Goal: Task Accomplishment & Management: Manage account settings

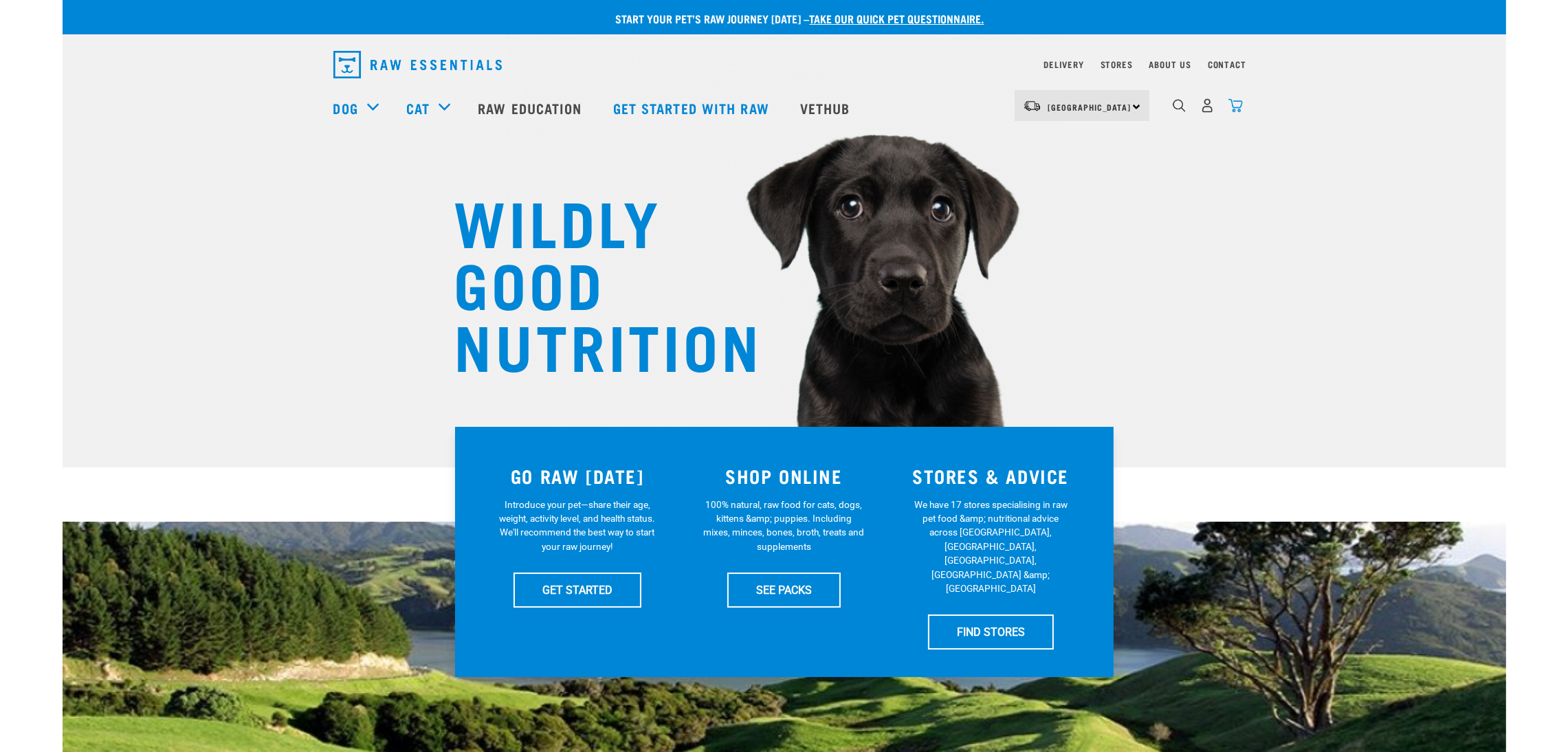
click at [1229, 111] on img "dropdown navigation" at bounding box center [1236, 105] width 14 height 14
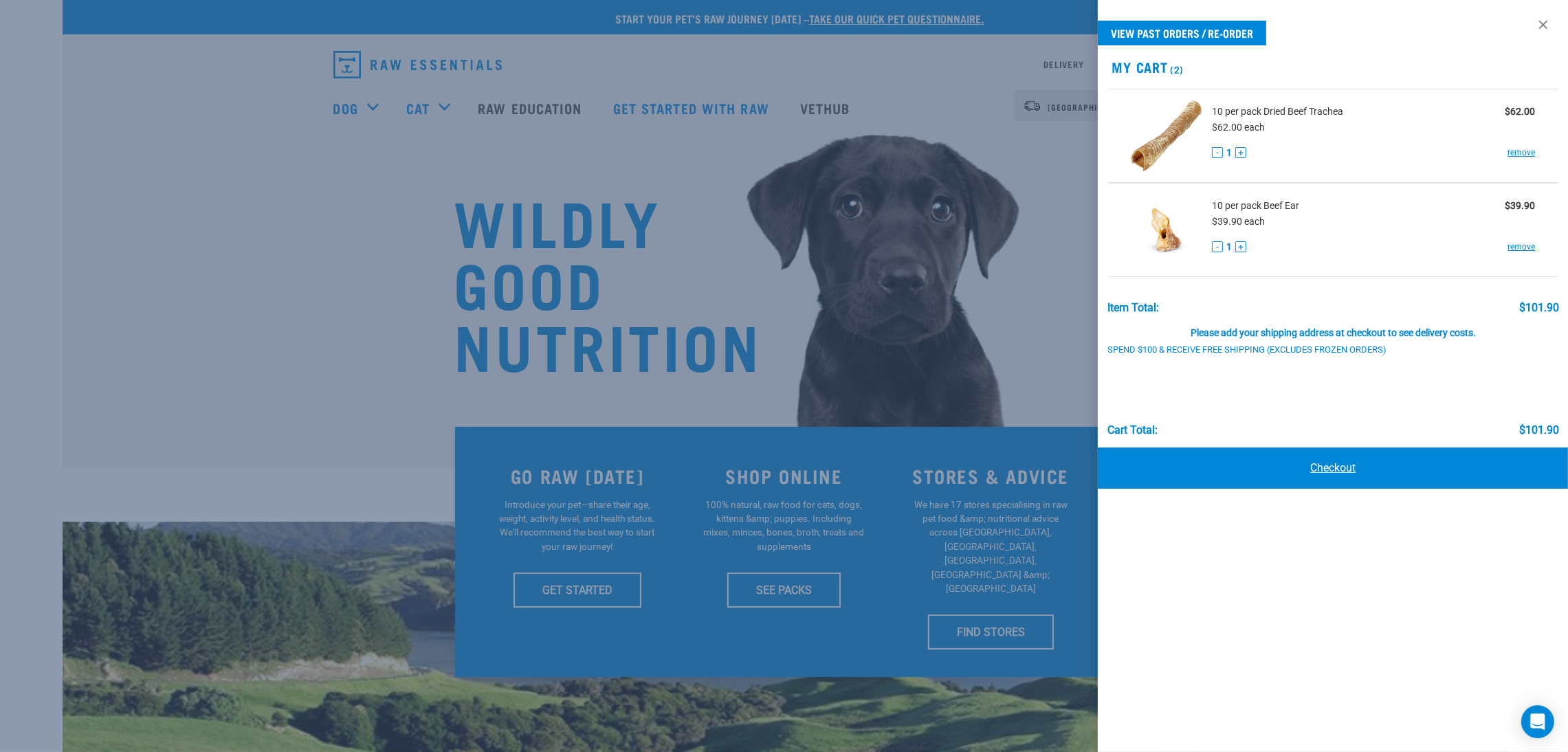
click at [1312, 465] on link "Checkout" at bounding box center [1334, 468] width 471 height 41
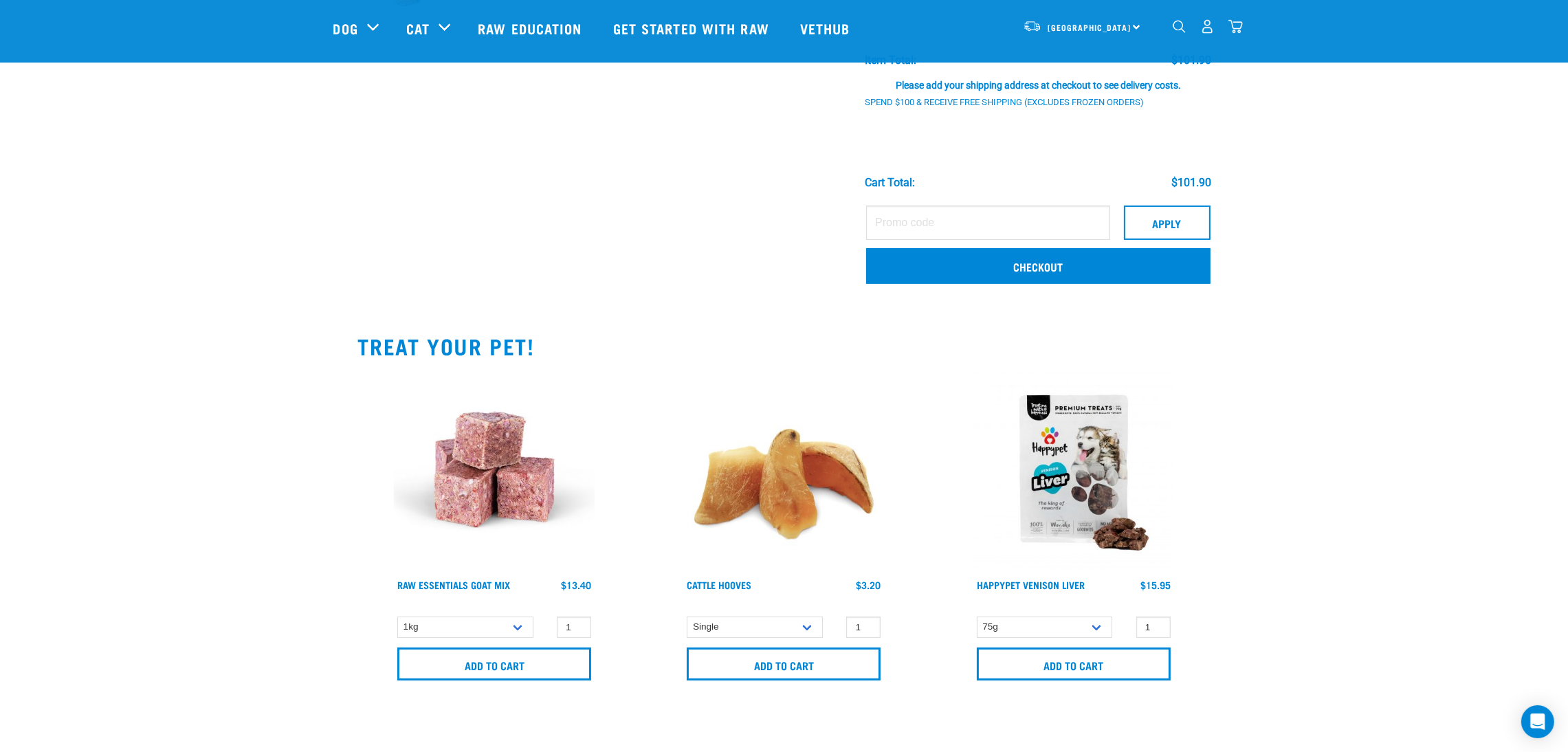
scroll to position [309, 0]
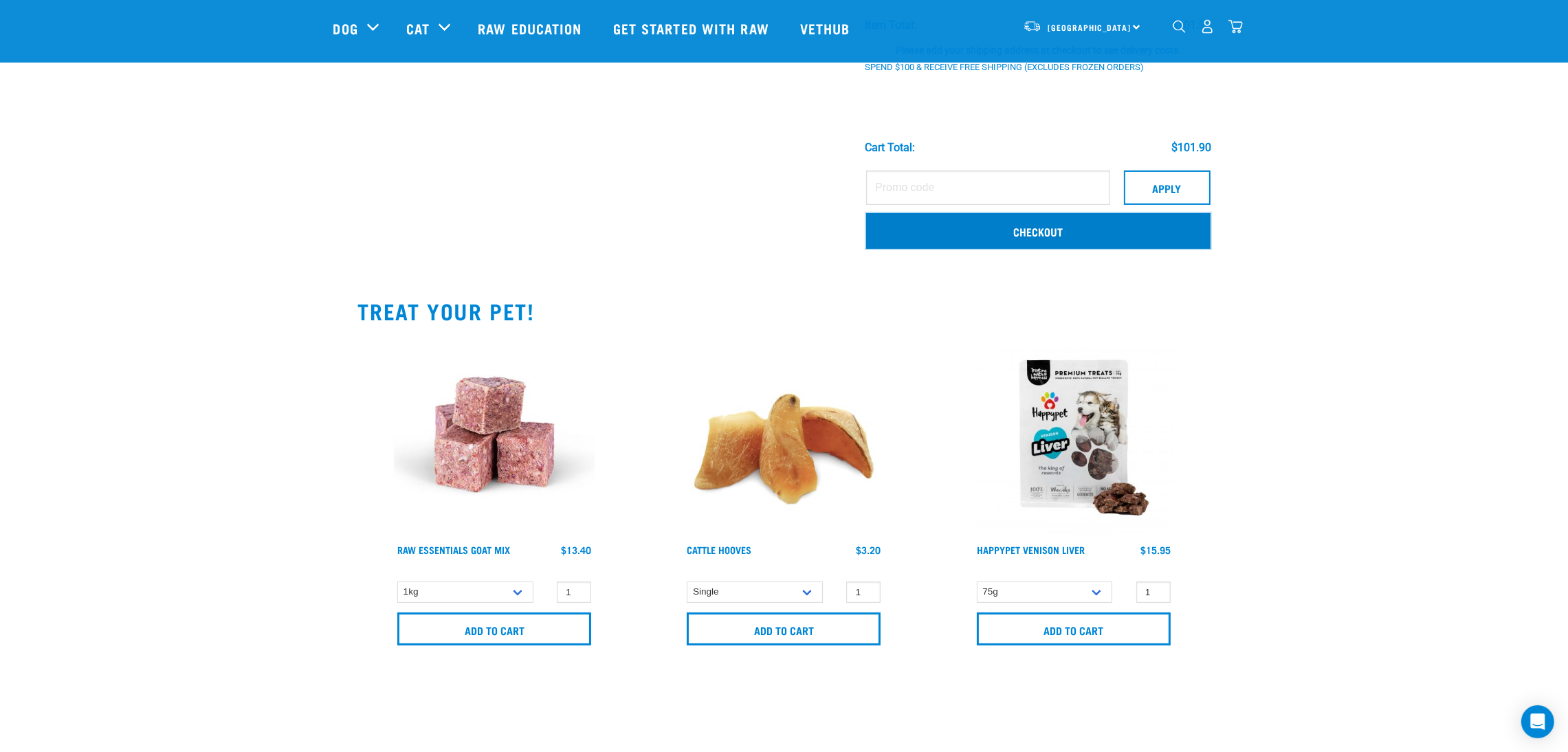
click at [1059, 226] on link "Checkout" at bounding box center [1038, 231] width 344 height 35
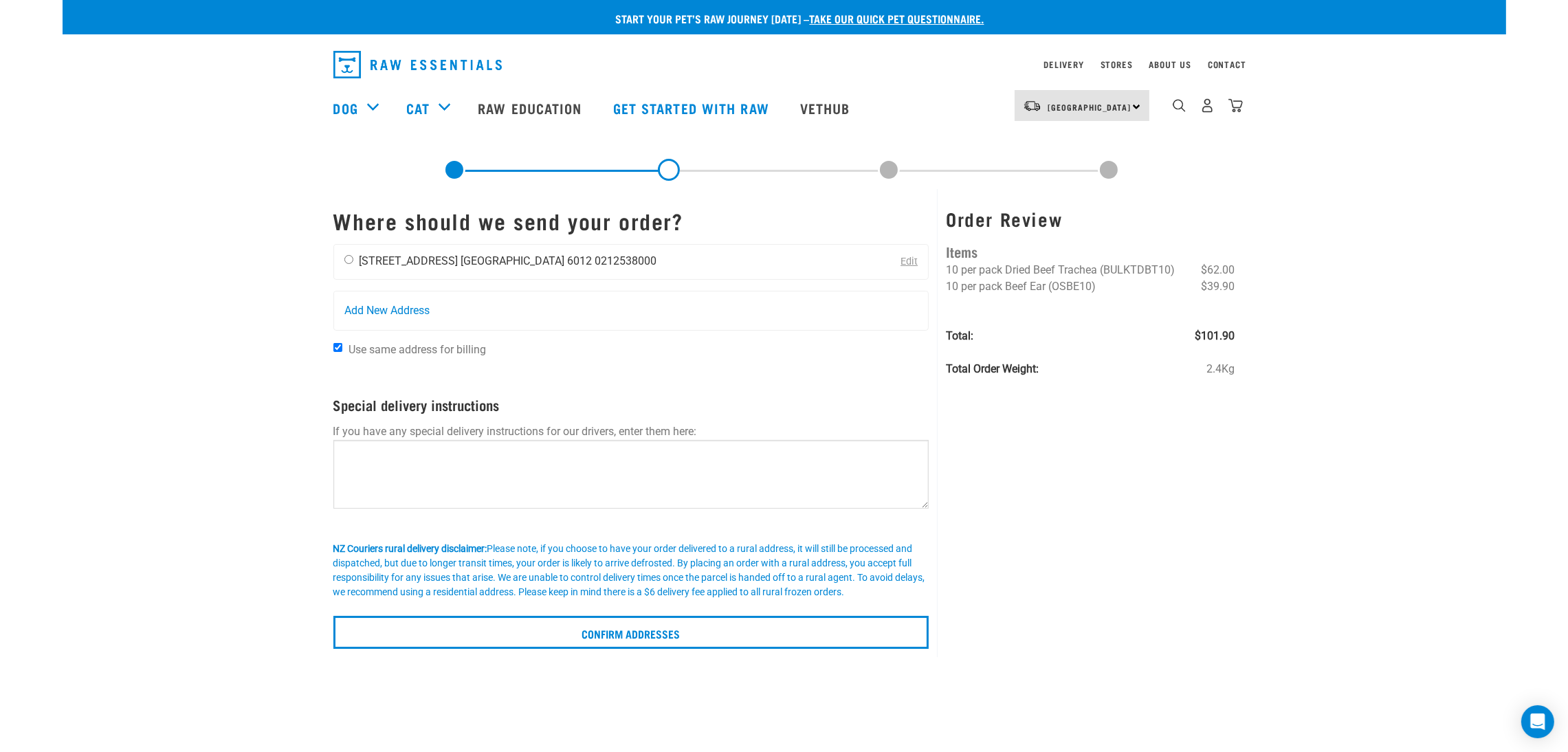
click at [342, 260] on div "steve wescott 163 Wilton Road Wellington 6012 0212538000" at bounding box center [501, 262] width 333 height 35
click at [346, 252] on div "steve wescott 163 Wilton Road Wellington 6012 0212538000" at bounding box center [501, 262] width 333 height 35
click at [346, 258] on input "radio" at bounding box center [349, 260] width 9 height 9
radio input "true"
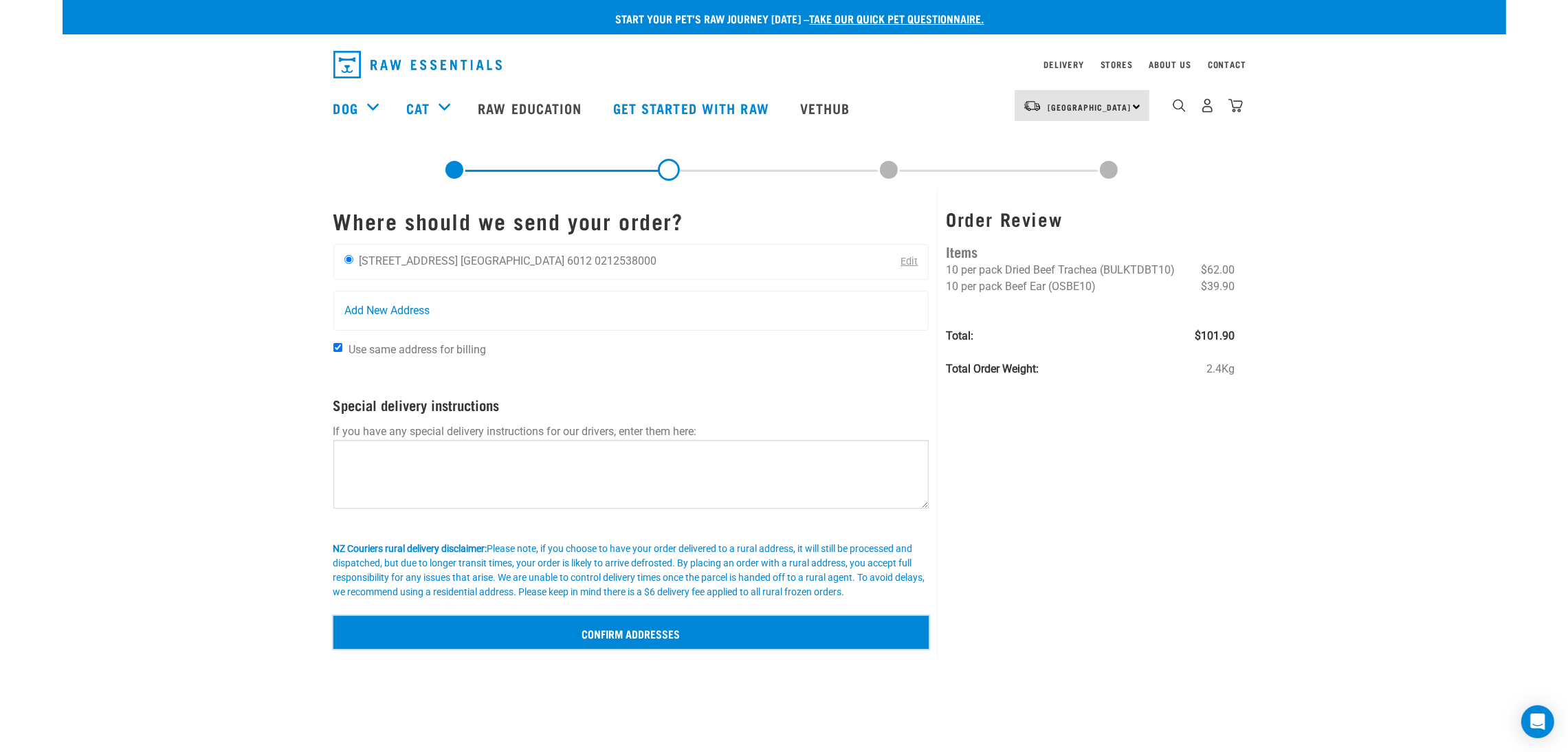
click at [708, 627] on input "Confirm addresses" at bounding box center [631, 632] width 596 height 33
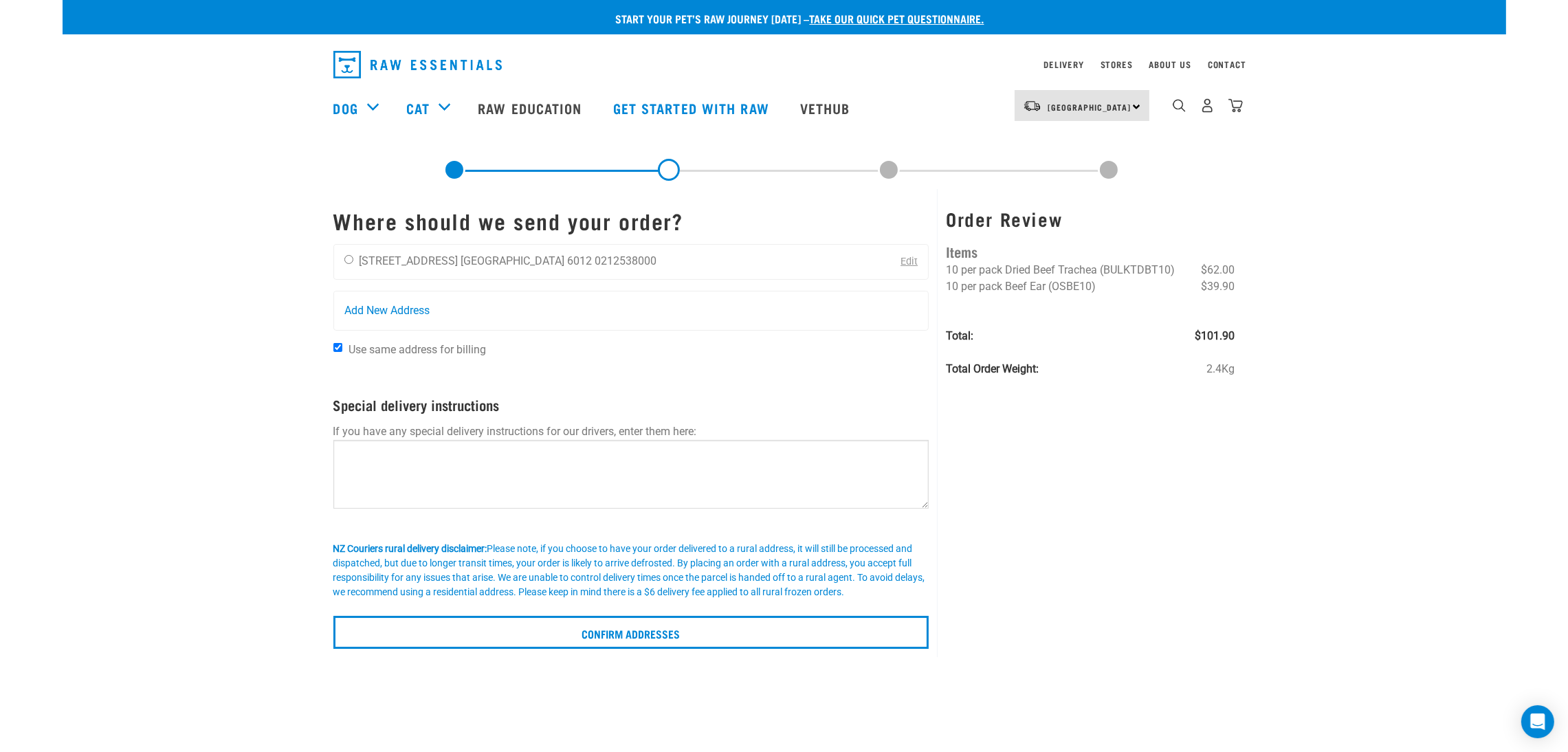
click at [24, 193] on button "delete" at bounding box center [17, 186] width 14 height 14
click at [1212, 107] on img "dropdown navigation" at bounding box center [1207, 105] width 14 height 14
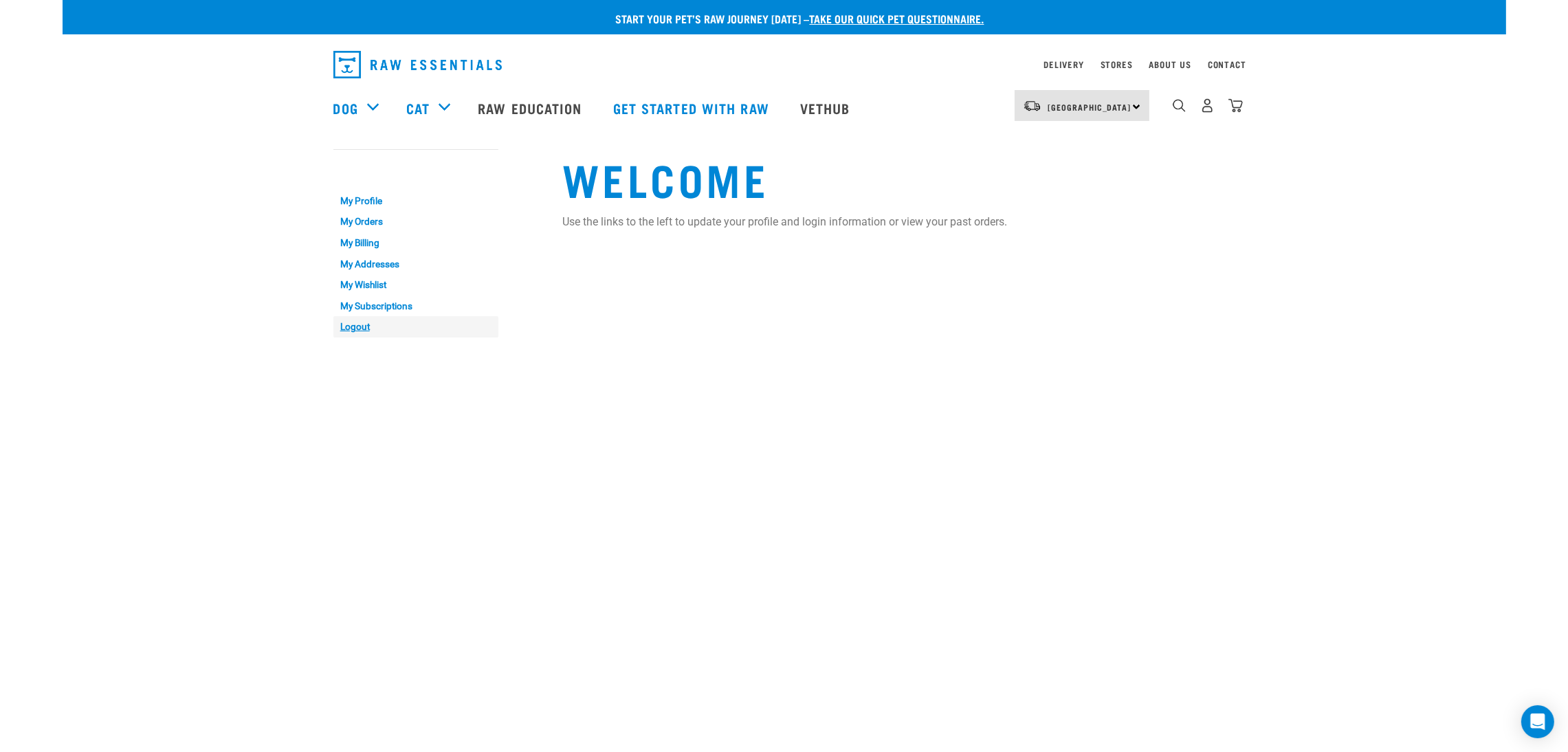
click at [358, 325] on link "Logout" at bounding box center [416, 327] width 165 height 21
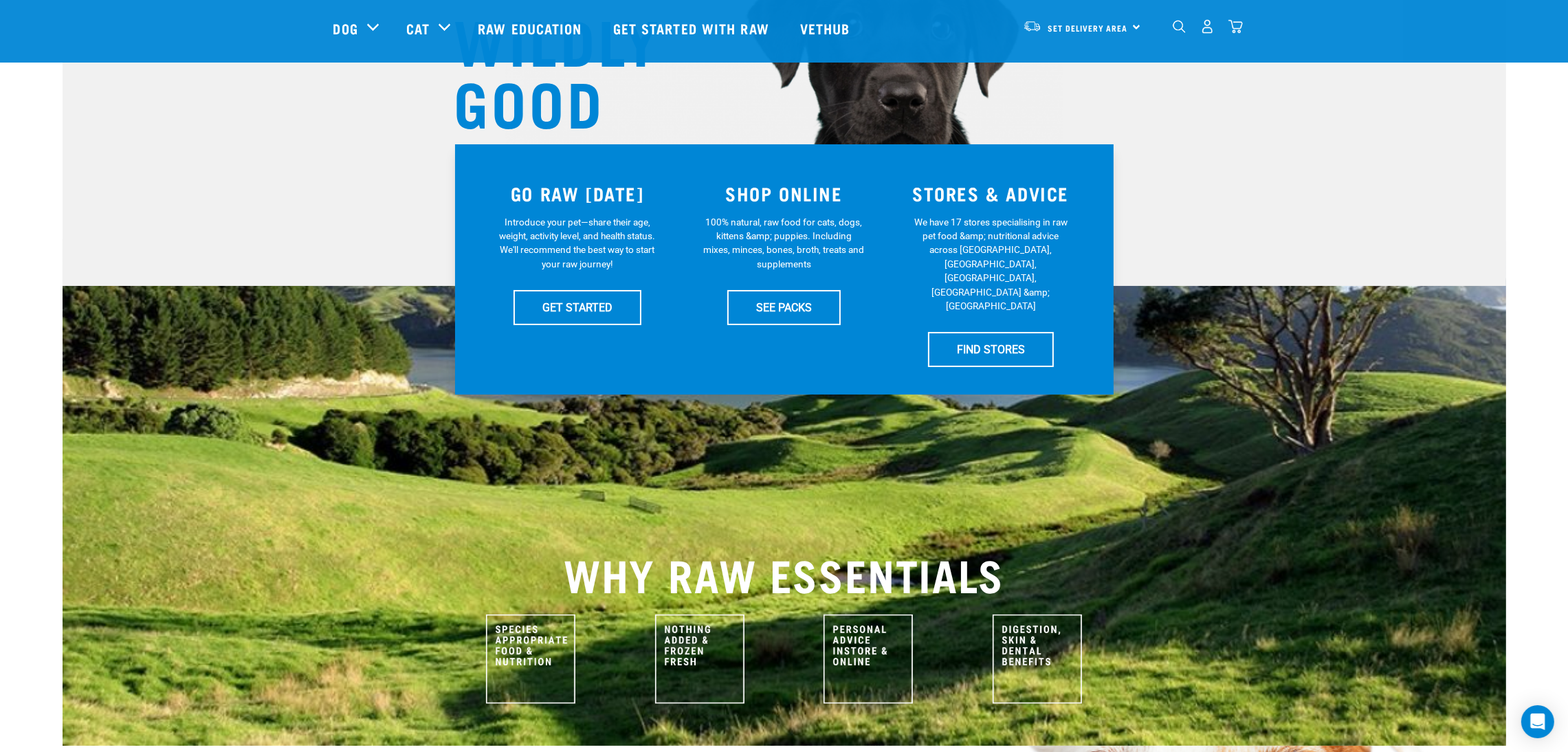
scroll to position [206, 0]
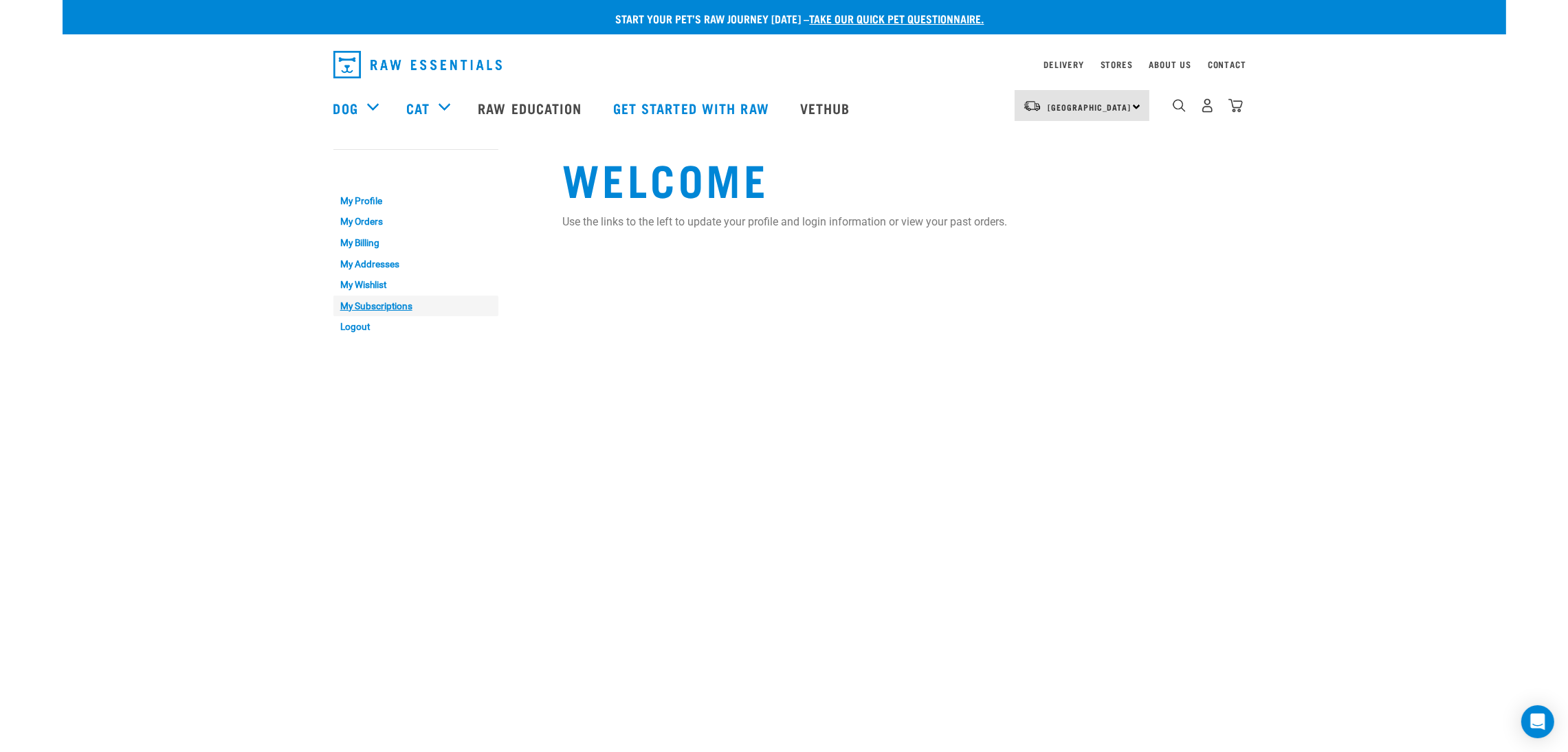
click at [405, 306] on link "My Subscriptions" at bounding box center [416, 306] width 165 height 21
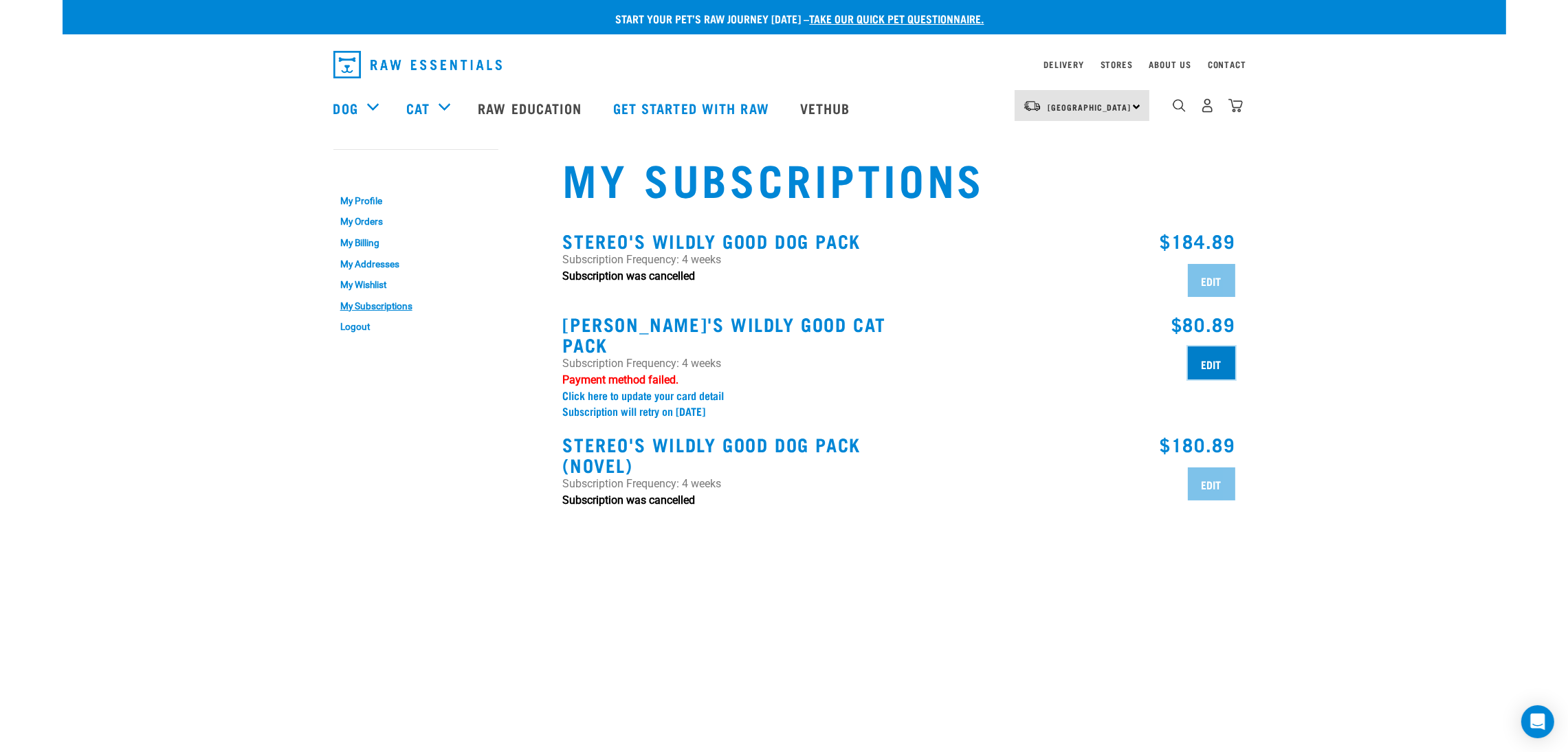
click at [1219, 365] on input "Edit" at bounding box center [1211, 362] width 48 height 33
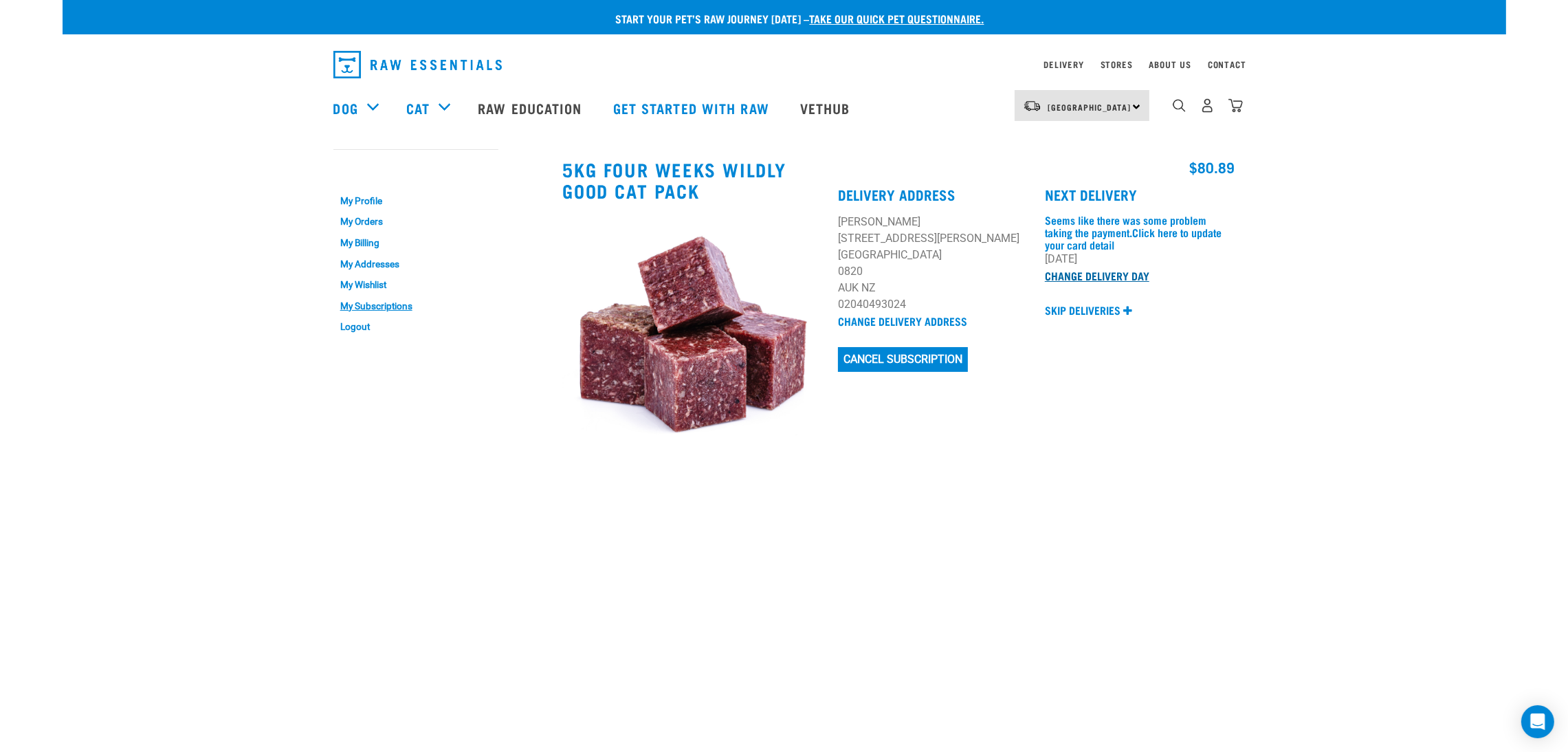
click at [1081, 275] on link "Change Delivery Day" at bounding box center [1097, 276] width 105 height 7
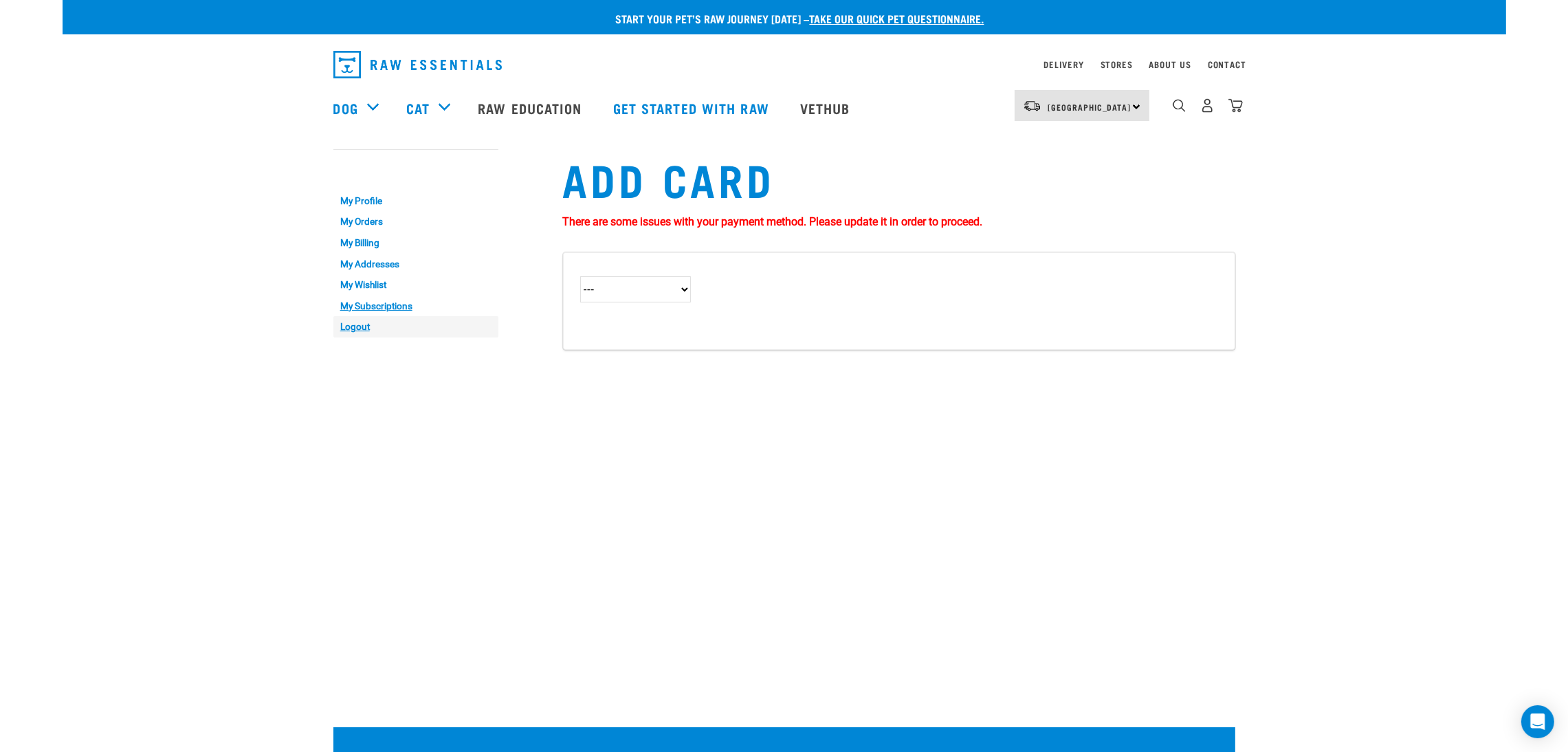
click at [353, 326] on link "Logout" at bounding box center [416, 327] width 165 height 21
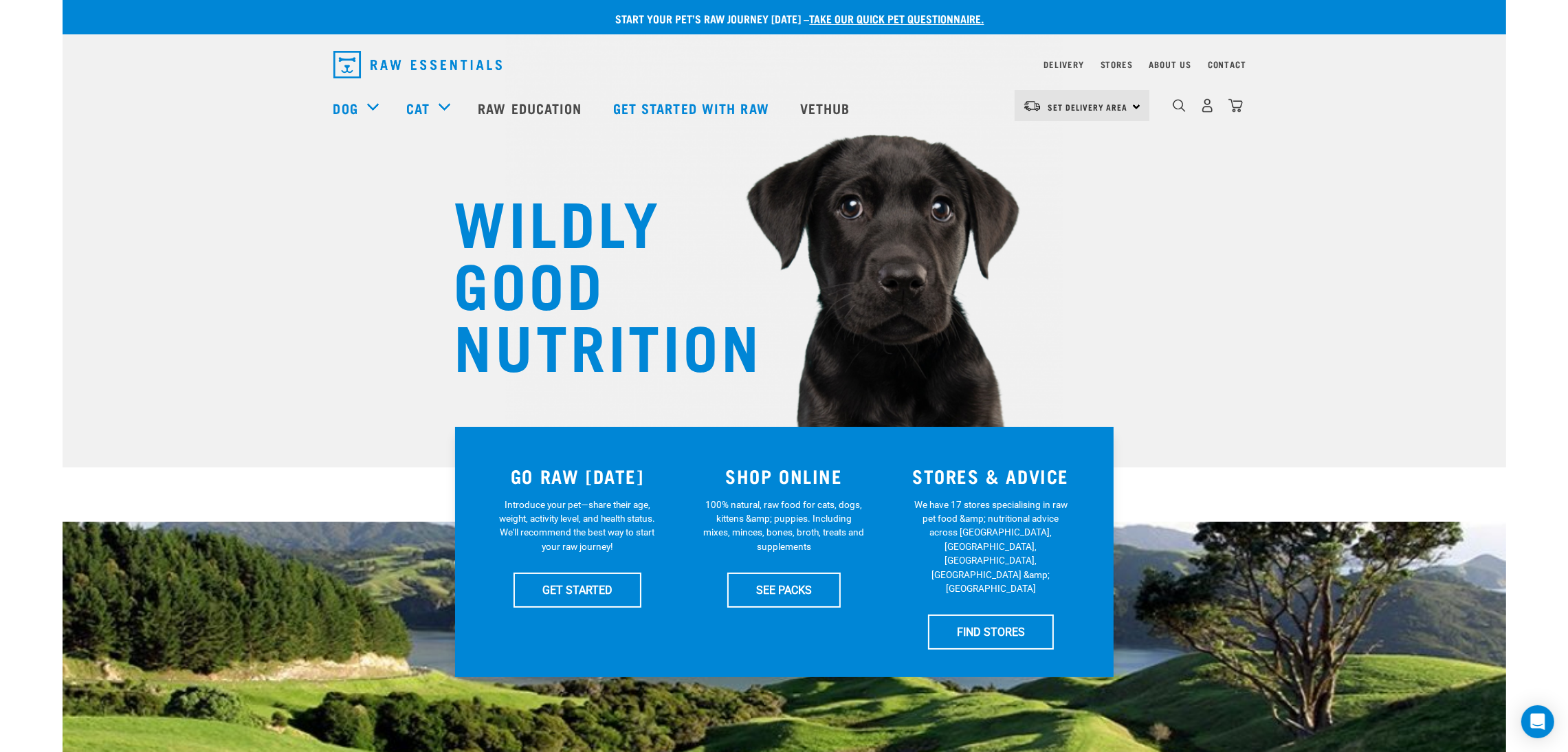
click at [1216, 111] on div "1" at bounding box center [1208, 105] width 71 height 31
click at [1211, 111] on img "dropdown navigation" at bounding box center [1207, 105] width 14 height 14
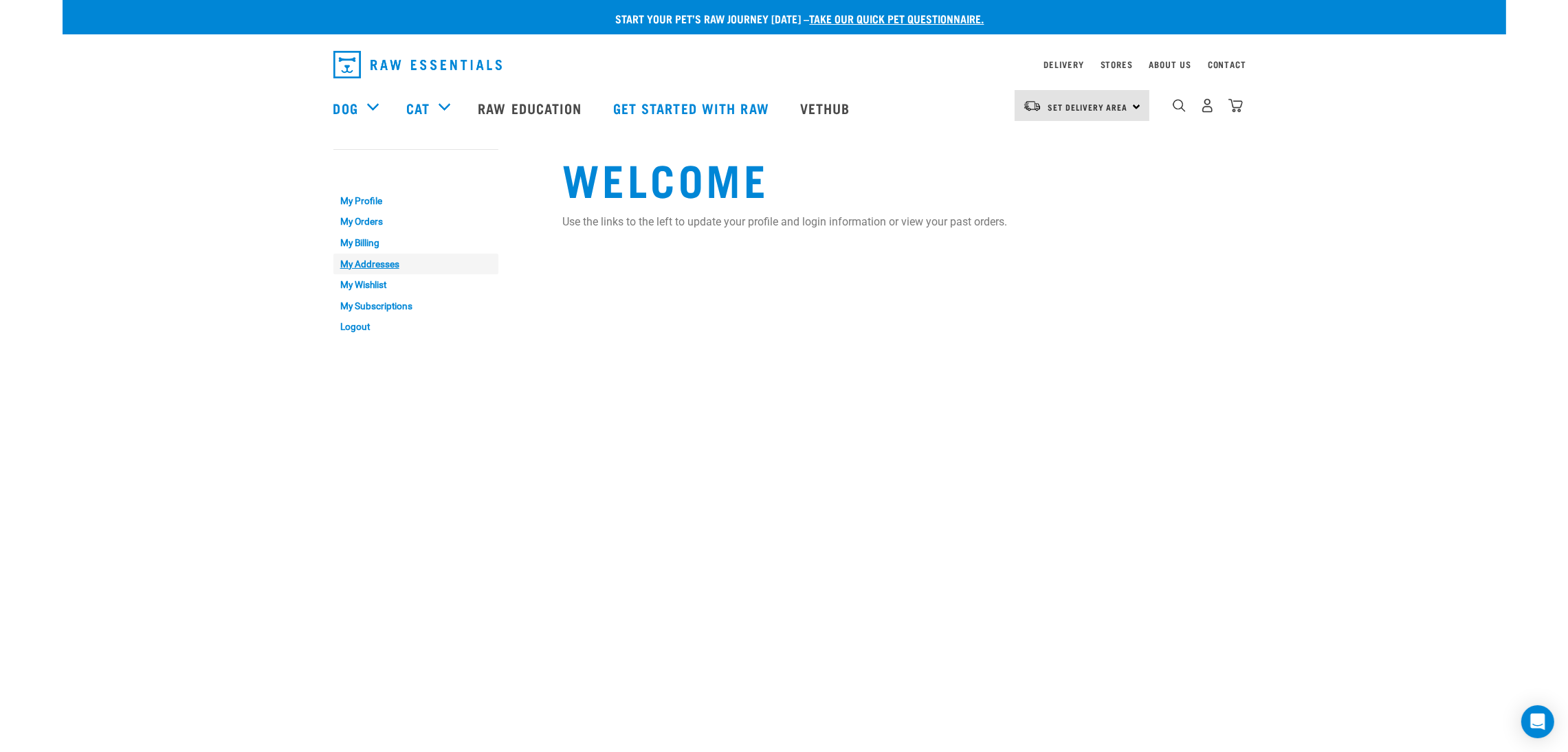
click at [393, 270] on link "My Addresses" at bounding box center [416, 264] width 165 height 21
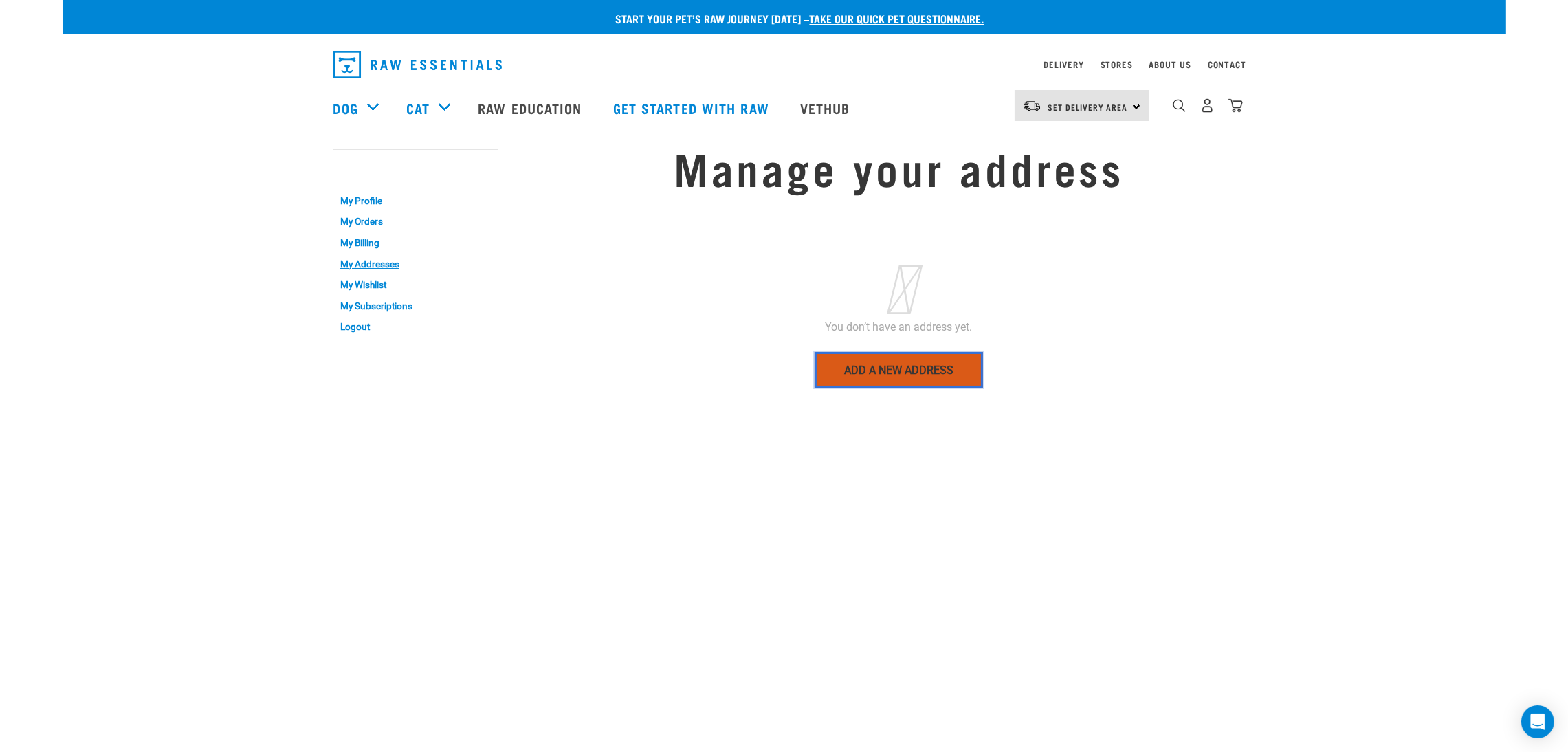
click at [903, 372] on link "Add a new address" at bounding box center [898, 370] width 168 height 35
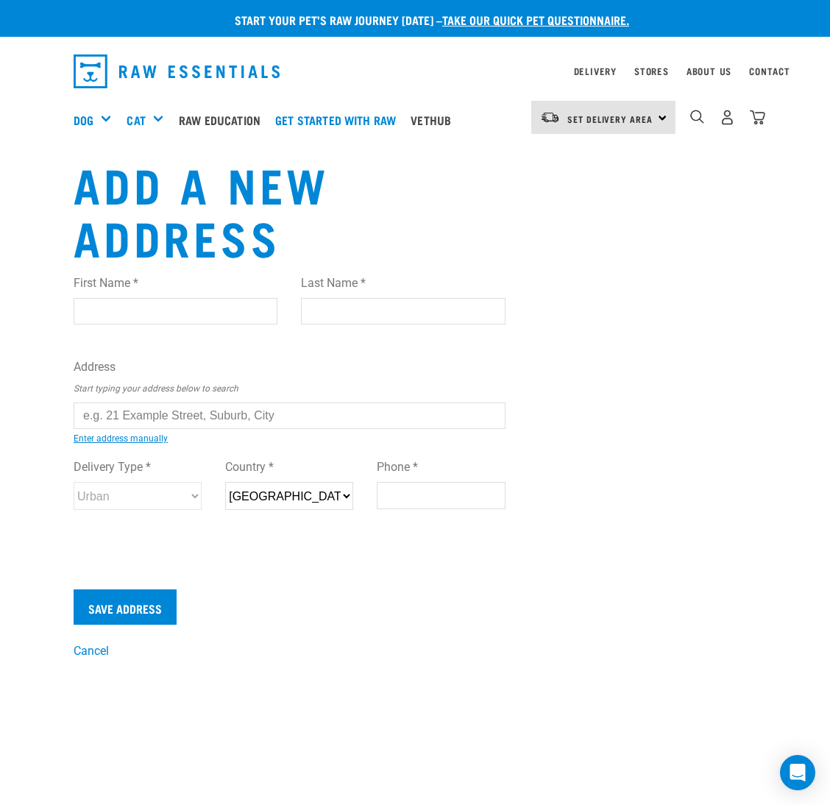
click at [96, 300] on input "First Name *" at bounding box center [176, 311] width 204 height 27
paste input "Kelly Davis"
drag, startPoint x: 113, startPoint y: 309, endPoint x: 160, endPoint y: 322, distance: 48.2
click at [169, 320] on input "Kelly Davis" at bounding box center [176, 311] width 204 height 27
type input "Kelly"
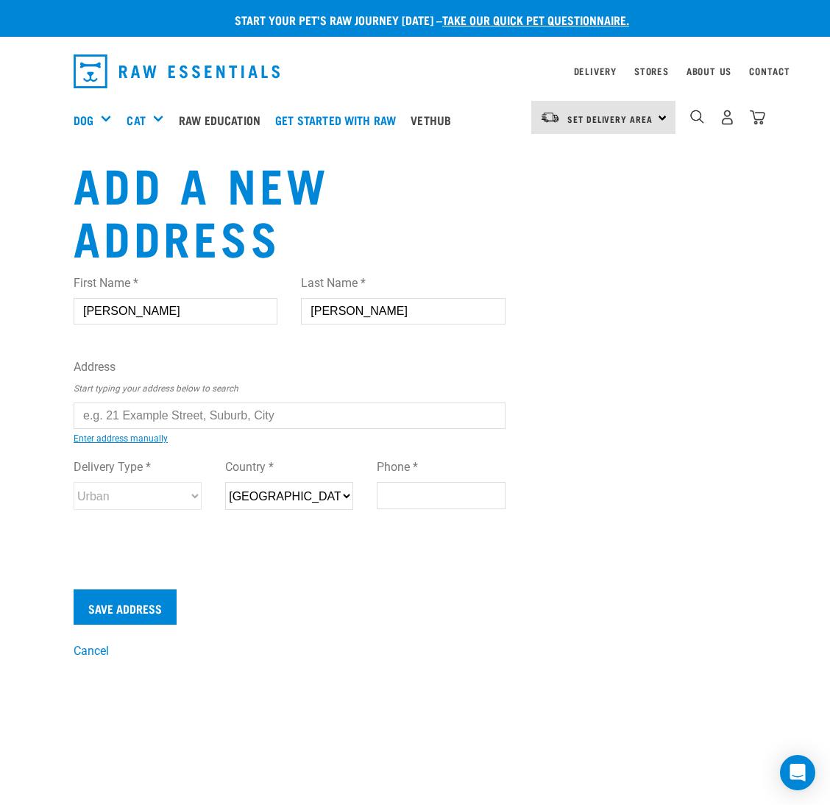
type input "Davis"
click at [444, 426] on input "text" at bounding box center [290, 416] width 432 height 27
paste input "53 Hadlow terrace"
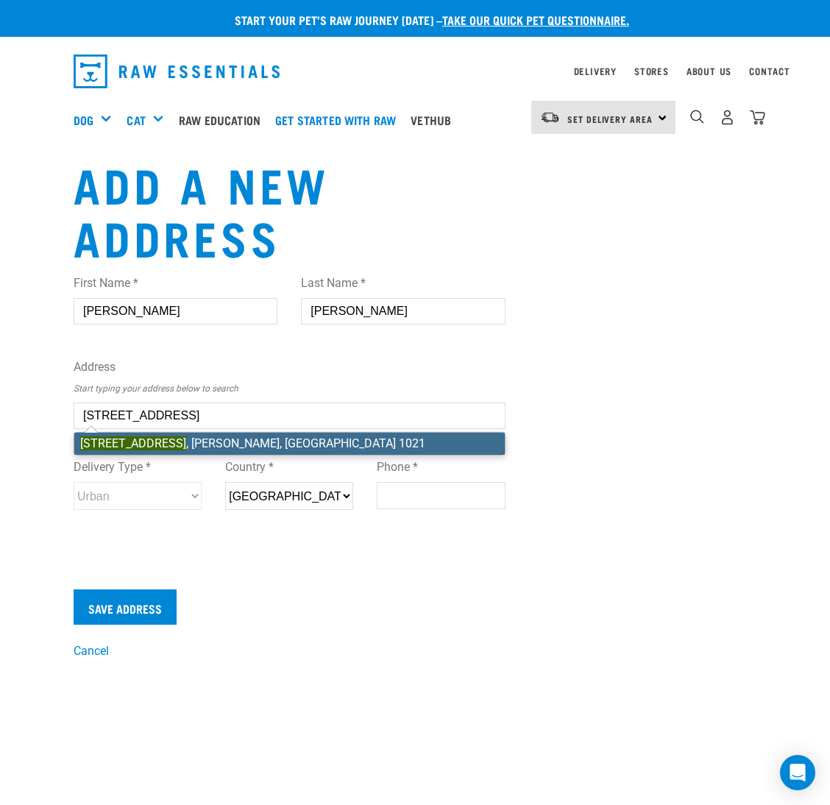
click at [344, 445] on li "53 Hadlow Terrace , Grey Lynn, Auckland 1021" at bounding box center [289, 444] width 431 height 22
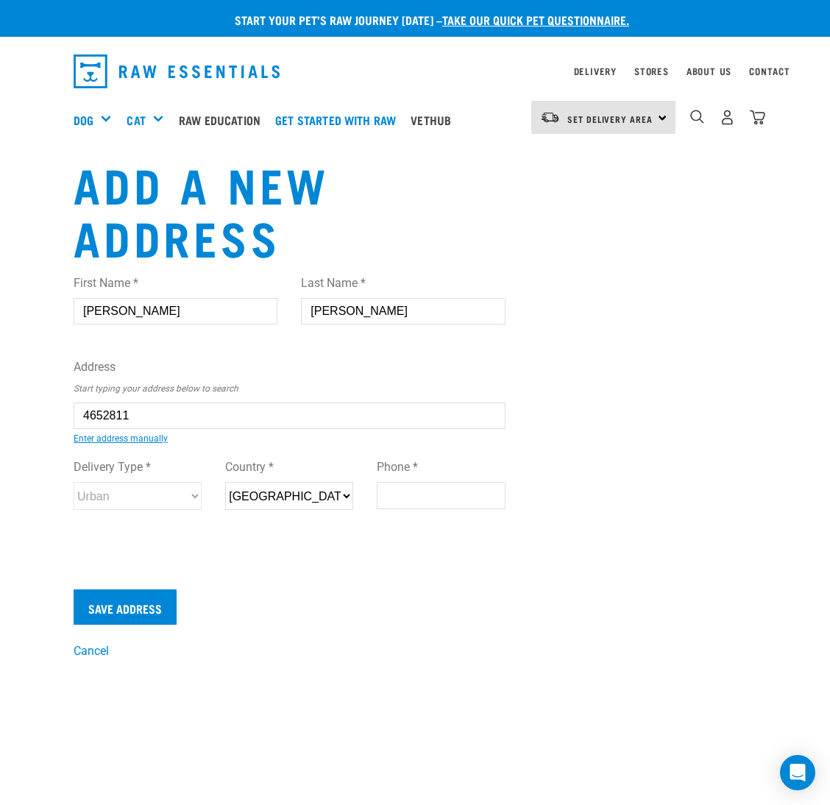
type input "53 Hadlow Terrace, Grey Lynn, Auckland 1021"
type input "53 Hadlow Terrace"
type input "Grey Lynn"
type input "Auckland"
select select "AUK"
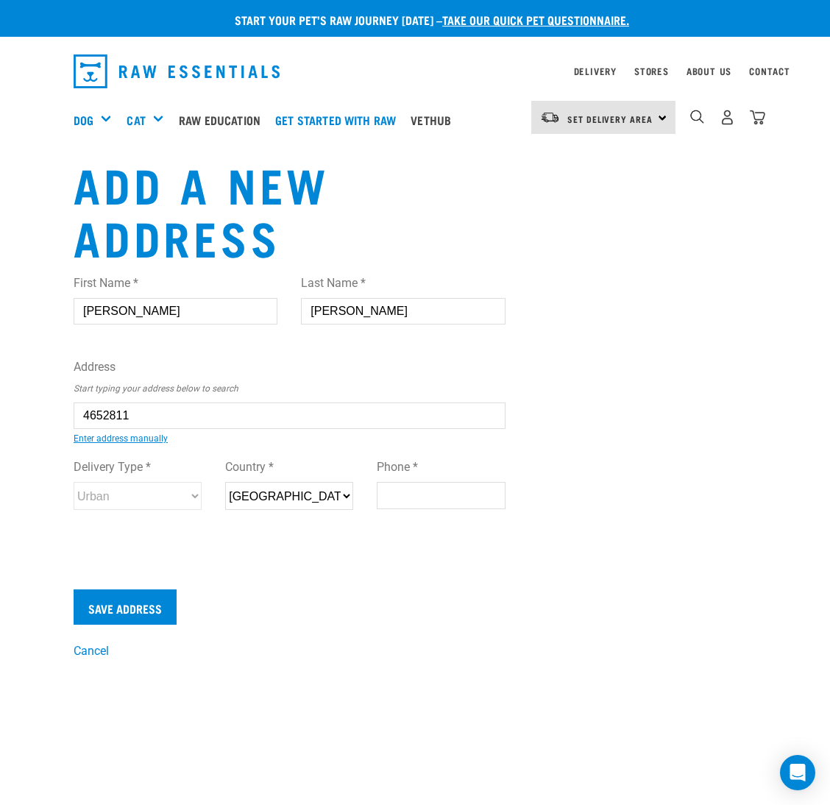
type input "1021"
select select "Urban"
type input "53 Hadlow Terrace, Grey Lynn, Auckland 1021"
click at [478, 492] on input "Phone *" at bounding box center [441, 495] width 128 height 27
paste input "0226 588 698"
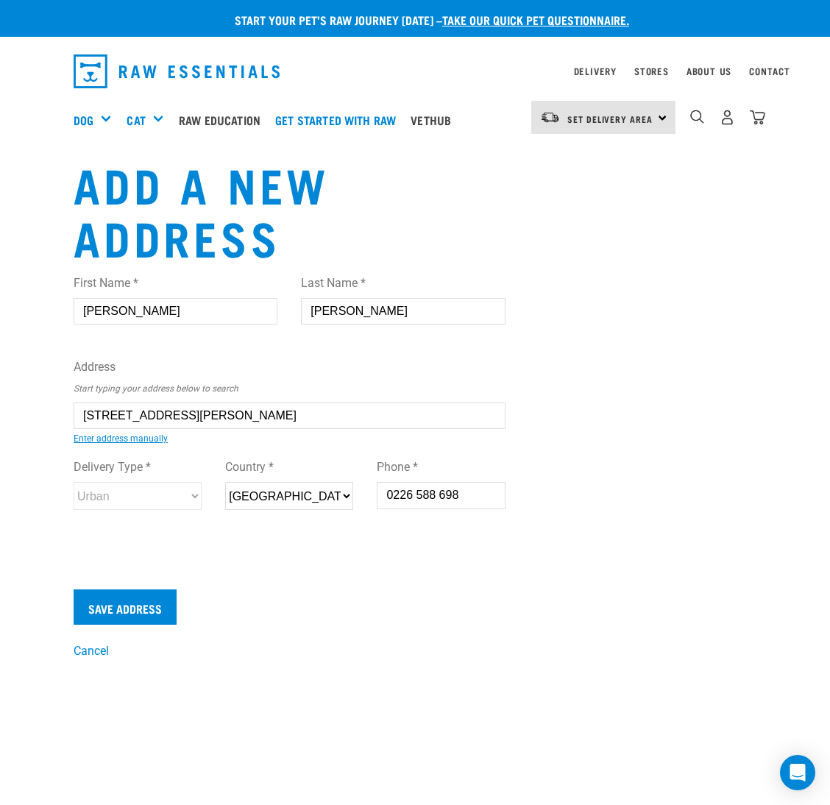
click at [417, 496] on input "0226 588 698" at bounding box center [441, 495] width 128 height 27
click at [437, 500] on input "0226588 698" at bounding box center [441, 495] width 128 height 27
type input "0226588698"
click at [569, 447] on div "Add a new address First Name * Kelly Last Name * Davis Address Start typing you…" at bounding box center [415, 409] width 707 height 504
click at [328, 413] on input "53 Hadlow Terrace, Grey Lynn, Auckland 1021" at bounding box center [290, 416] width 432 height 27
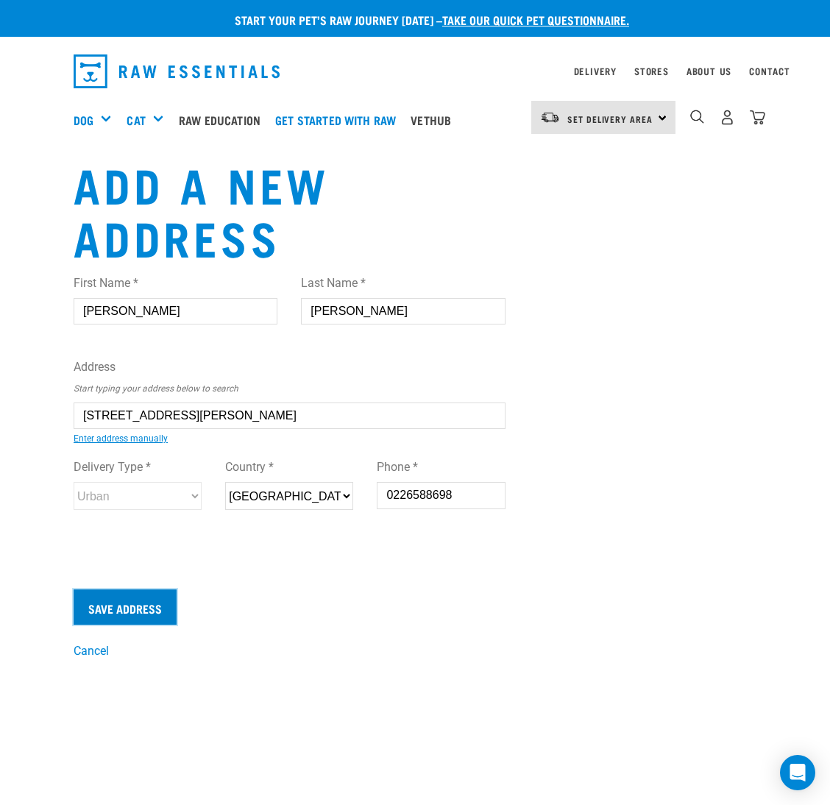
click at [101, 602] on input "Save Address" at bounding box center [125, 607] width 103 height 35
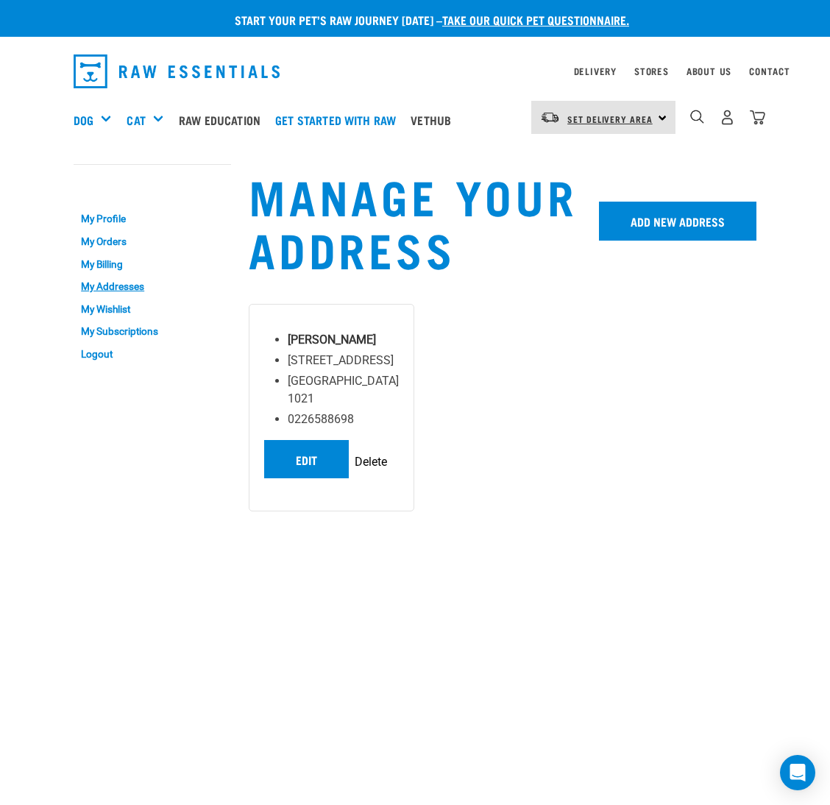
click at [588, 119] on span "Set Delivery Area" at bounding box center [610, 118] width 85 height 5
click at [563, 160] on link "[GEOGRAPHIC_DATA]" at bounding box center [602, 159] width 141 height 32
click at [105, 356] on link "Logout" at bounding box center [153, 354] width 158 height 23
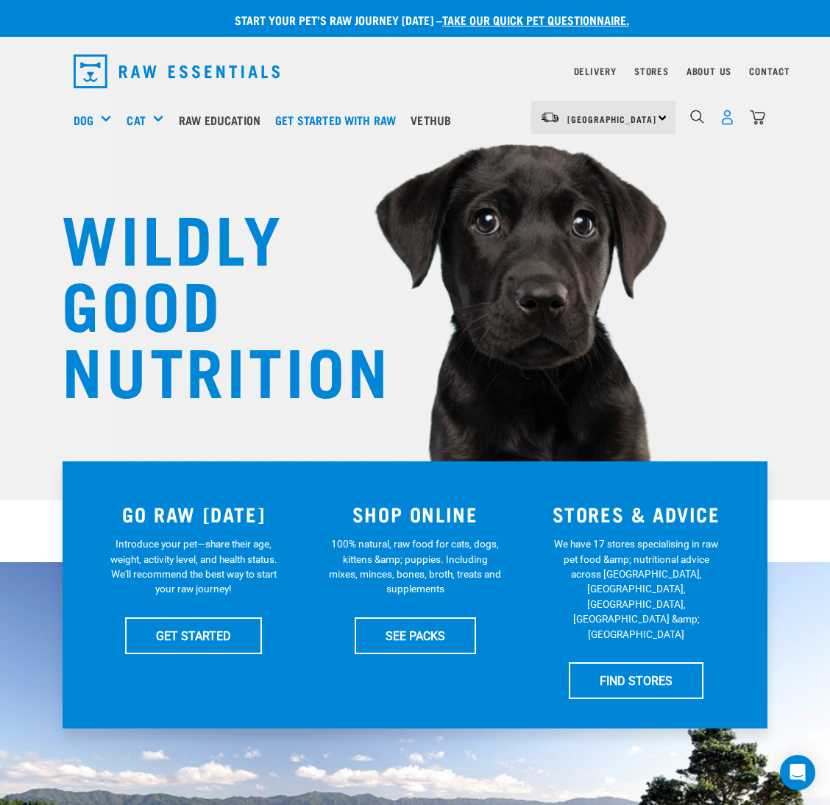
click at [731, 116] on img "dropdown navigation" at bounding box center [727, 117] width 15 height 15
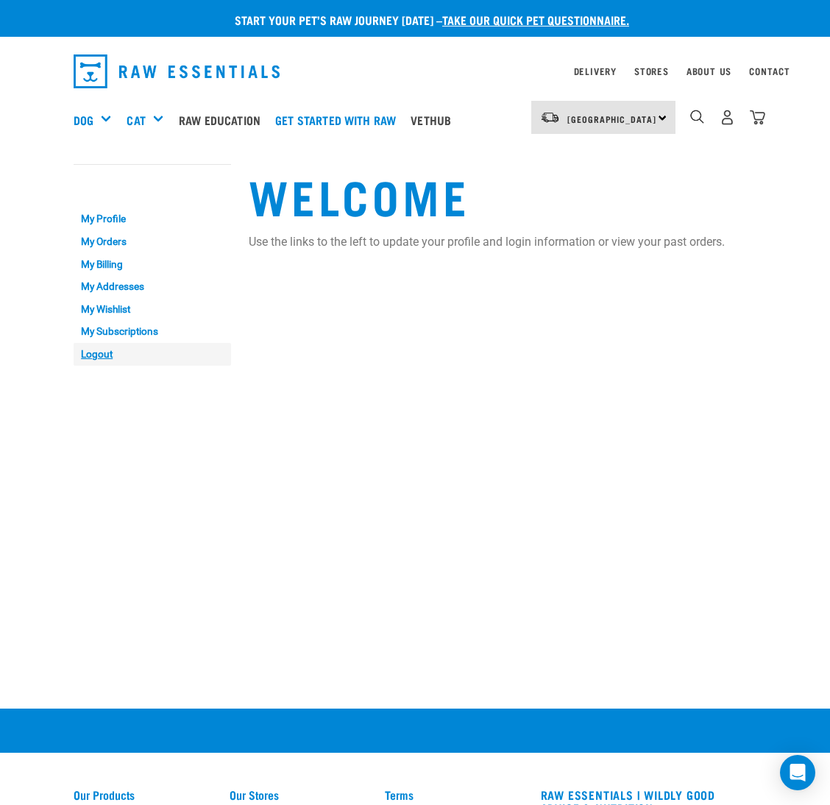
click at [105, 357] on link "Logout" at bounding box center [153, 354] width 158 height 23
